Goal: Information Seeking & Learning: Check status

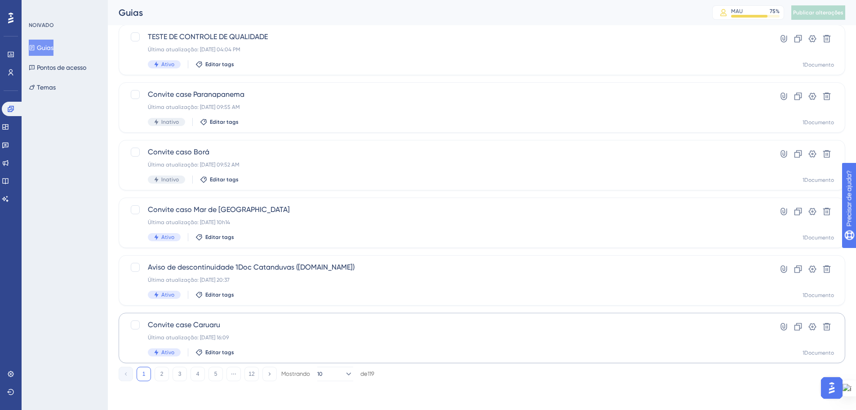
scroll to position [288, 0]
click at [162, 373] on font "2" at bounding box center [161, 373] width 3 height 6
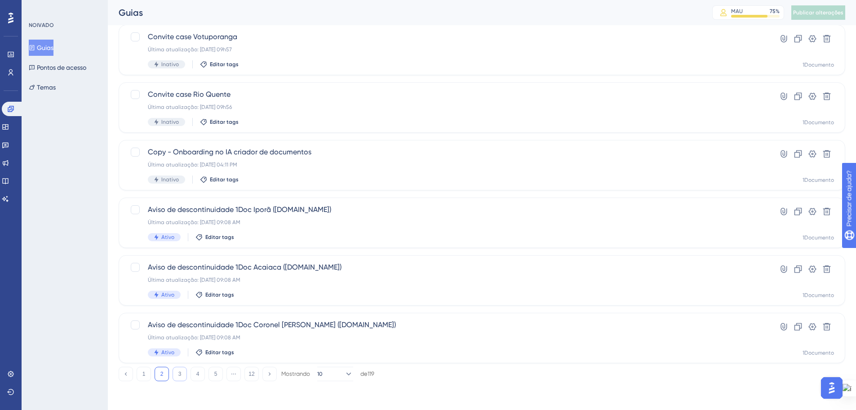
click at [177, 374] on button "3" at bounding box center [180, 373] width 14 height 14
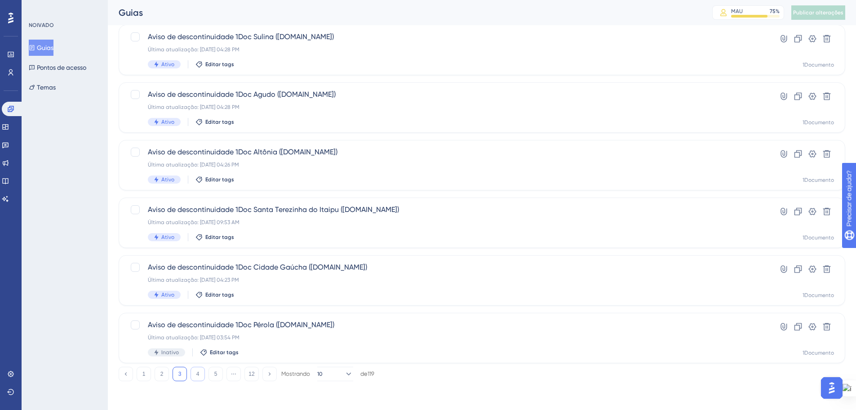
click at [199, 374] on font "4" at bounding box center [197, 373] width 3 height 6
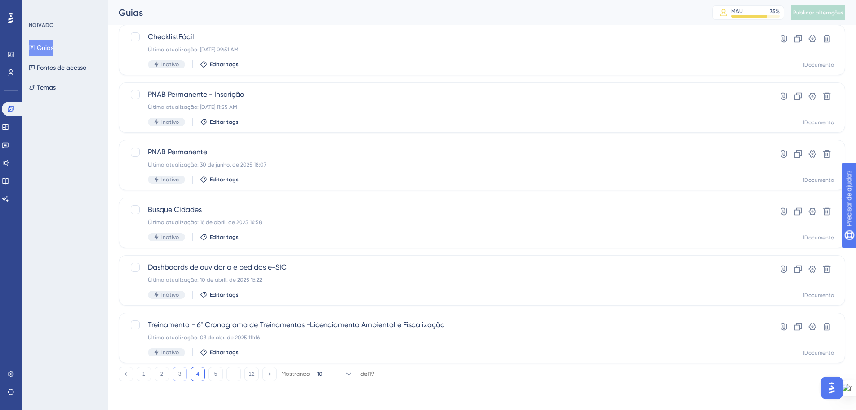
click at [182, 374] on button "3" at bounding box center [180, 373] width 14 height 14
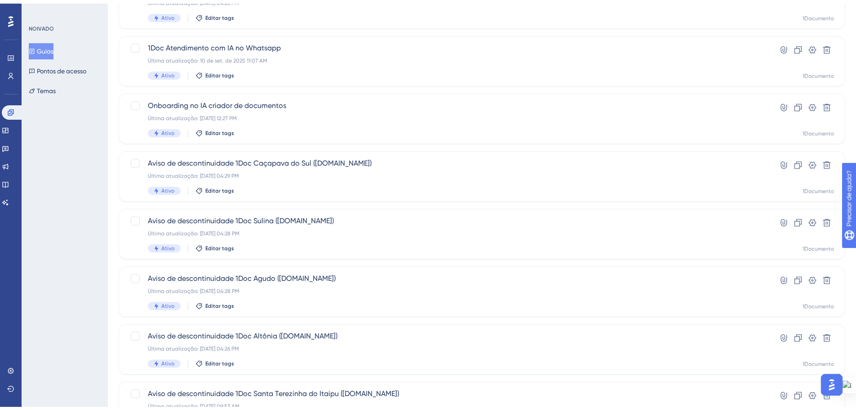
scroll to position [284, 0]
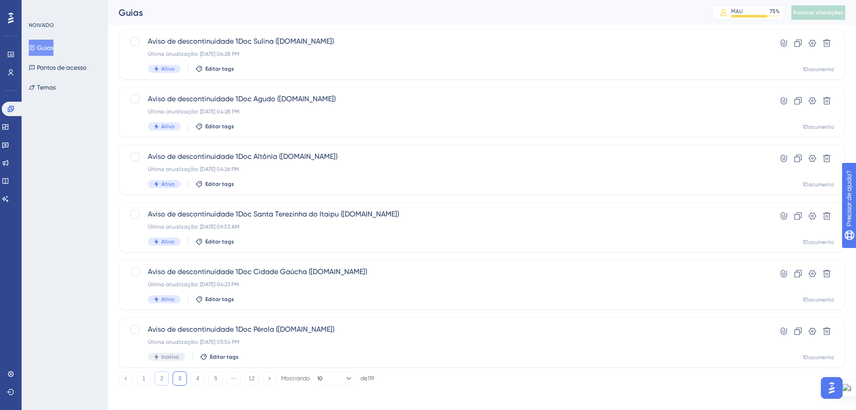
click at [160, 376] on font "2" at bounding box center [161, 378] width 3 height 6
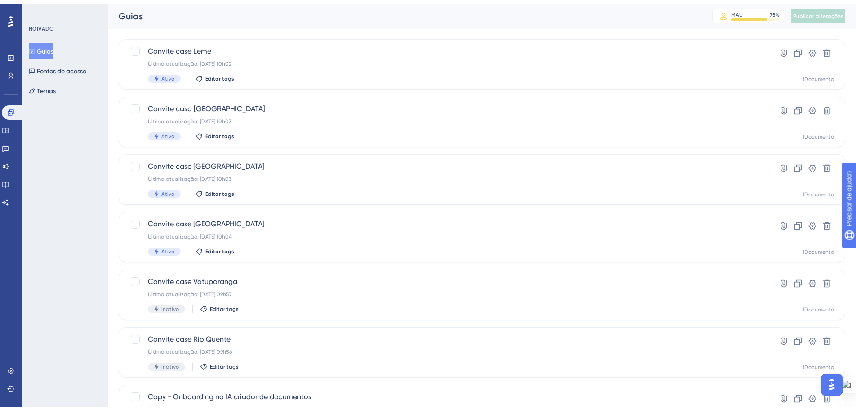
scroll to position [288, 0]
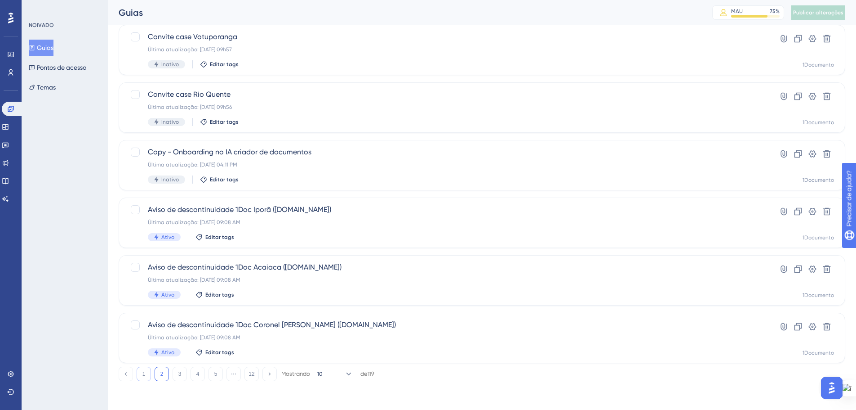
click at [147, 373] on button "1" at bounding box center [144, 373] width 14 height 14
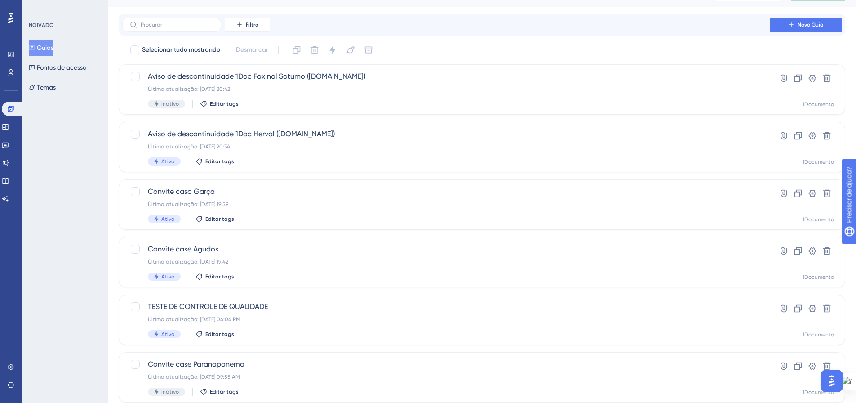
scroll to position [0, 0]
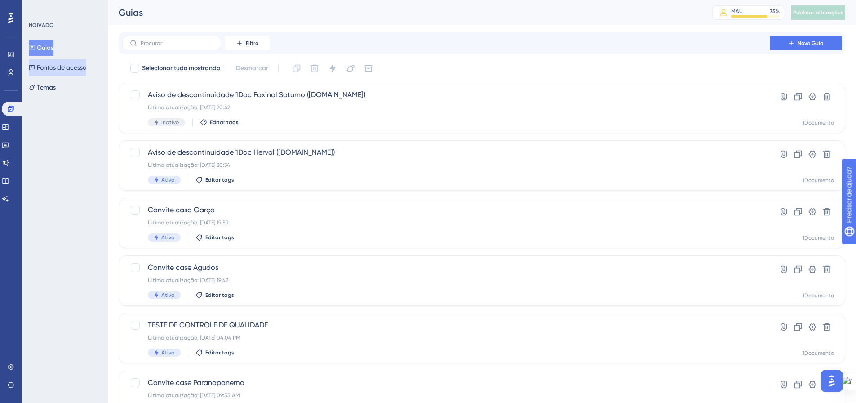
drag, startPoint x: 65, startPoint y: 67, endPoint x: 359, endPoint y: 144, distance: 304.0
click at [65, 67] on font "Pontos de acesso" at bounding box center [61, 67] width 49 height 7
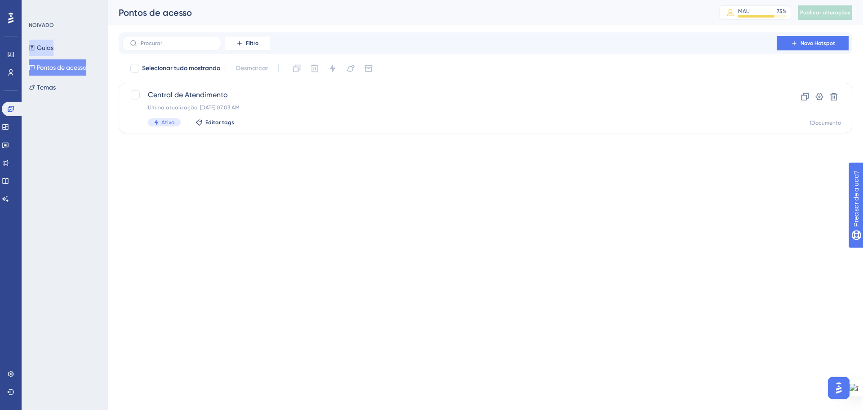
click at [43, 51] on font "Guias" at bounding box center [45, 47] width 17 height 11
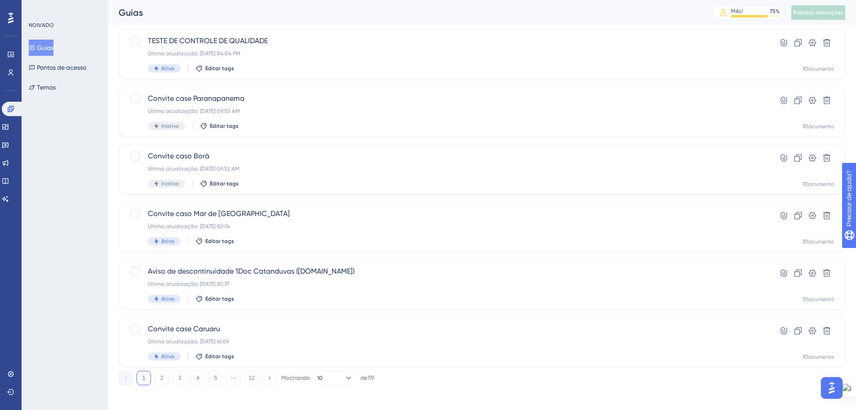
scroll to position [288, 0]
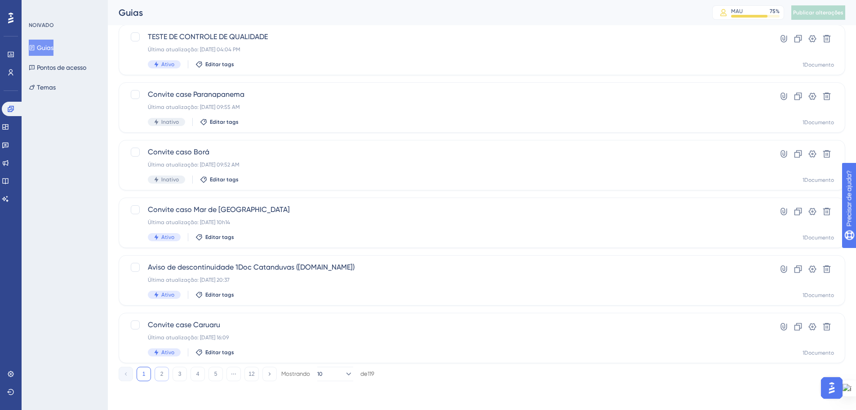
click at [165, 378] on button "2" at bounding box center [162, 373] width 14 height 14
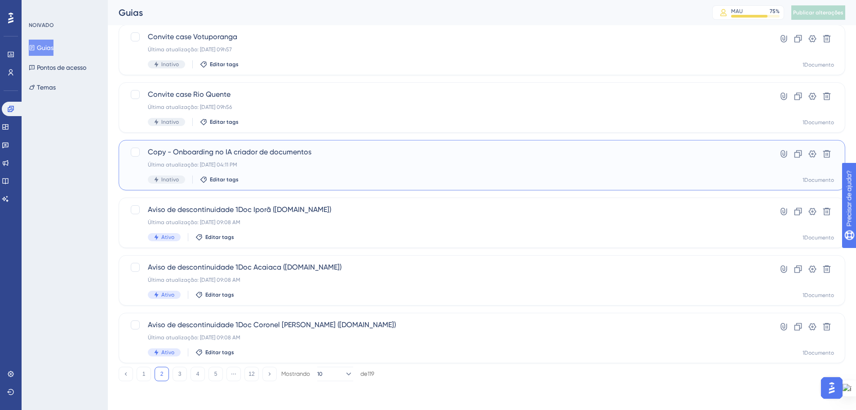
click at [294, 160] on div "Copy - Onboarding no IA criador de documentos Última atualização: [DATE] 04:11 …" at bounding box center [446, 165] width 597 height 37
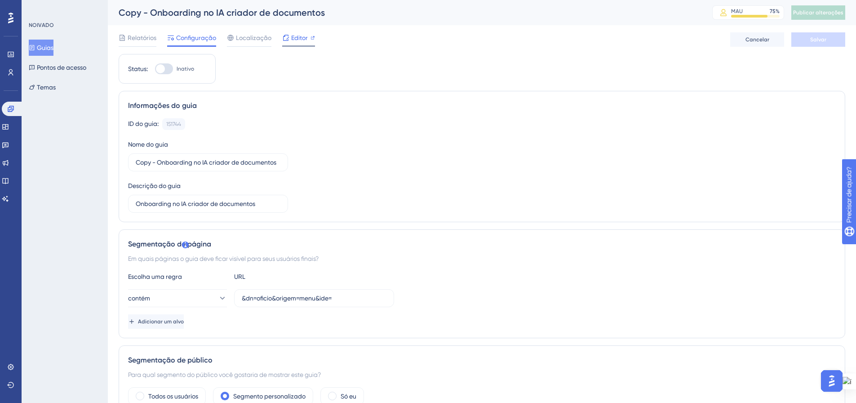
click at [313, 37] on icon at bounding box center [313, 38] width 4 height 4
click at [10, 109] on icon at bounding box center [10, 108] width 7 height 7
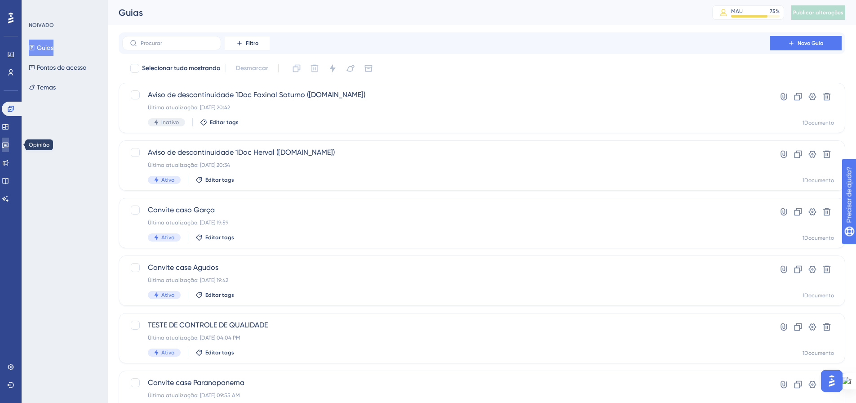
click at [9, 144] on icon at bounding box center [5, 144] width 7 height 7
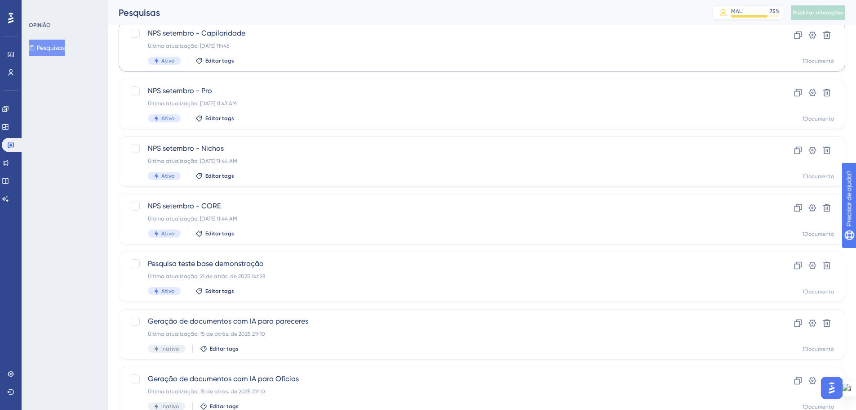
scroll to position [180, 0]
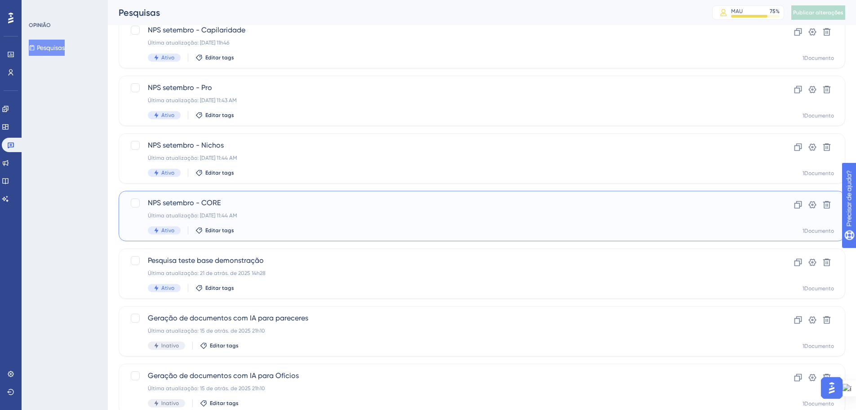
drag, startPoint x: 378, startPoint y: 223, endPoint x: 303, endPoint y: 213, distance: 74.8
click at [303, 213] on div "Última atualização: [DATE] 11:44 AM" at bounding box center [446, 215] width 597 height 7
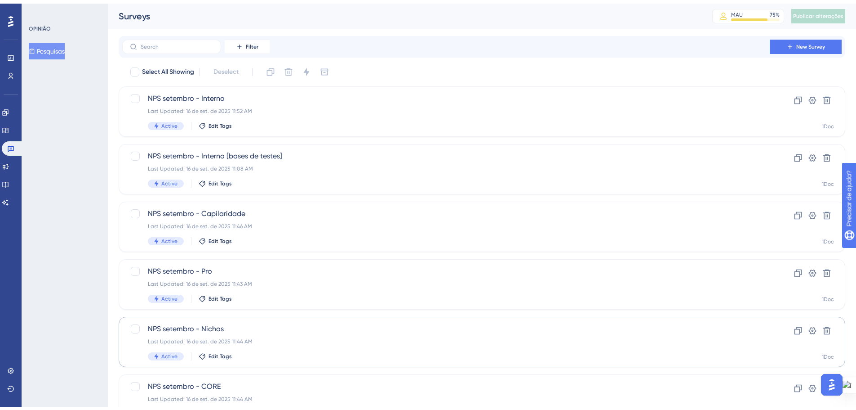
scroll to position [180, 0]
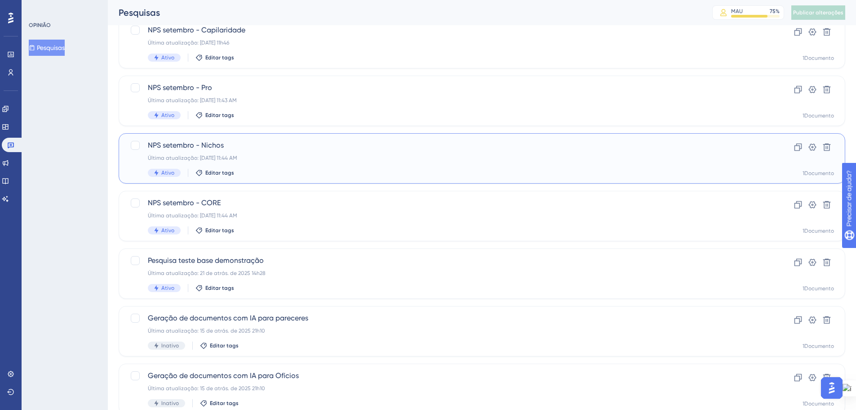
click at [226, 144] on span "NPS setembro - Nichos" at bounding box center [446, 145] width 597 height 11
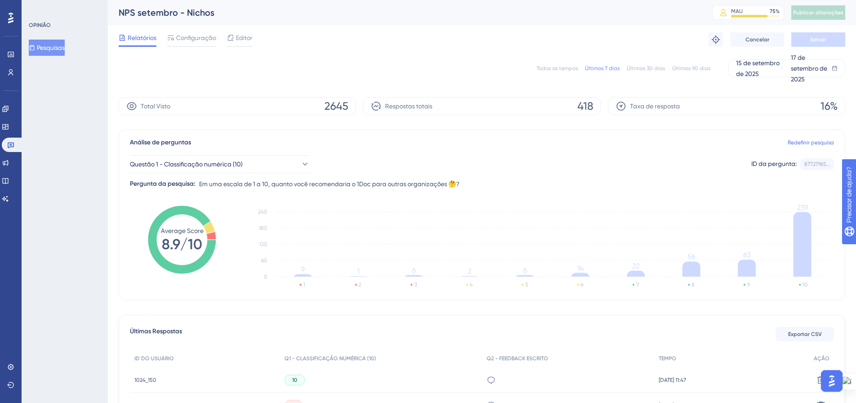
click at [62, 46] on font "Pesquisas" at bounding box center [51, 47] width 28 height 7
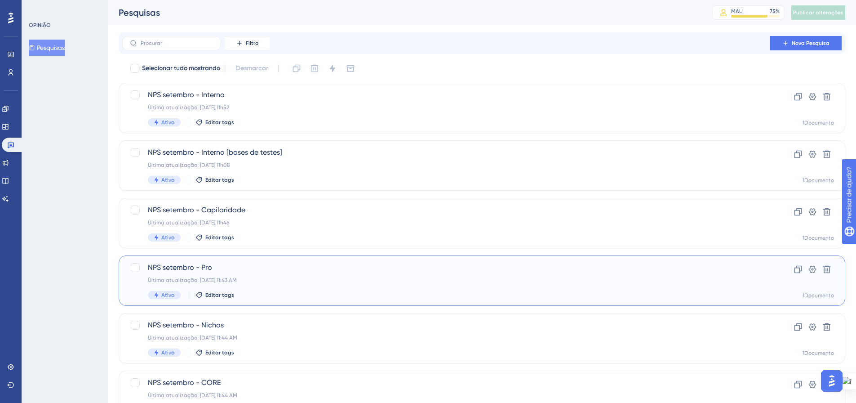
click at [332, 265] on span "NPS setembro - Pro" at bounding box center [446, 267] width 597 height 11
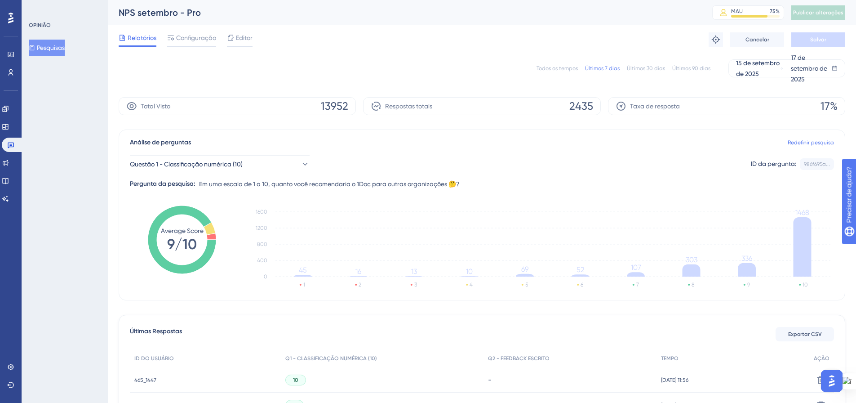
click at [55, 46] on font "Pesquisas" at bounding box center [51, 47] width 28 height 7
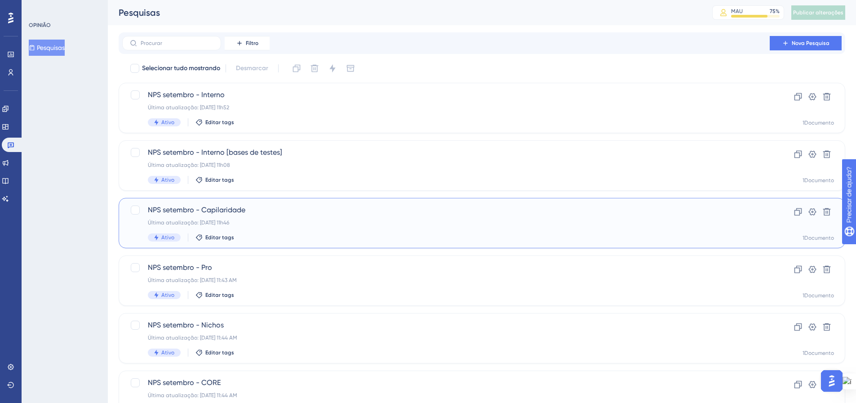
click at [294, 225] on div "Última atualização: [DATE] 11h46" at bounding box center [446, 222] width 597 height 7
